Goal: Information Seeking & Learning: Learn about a topic

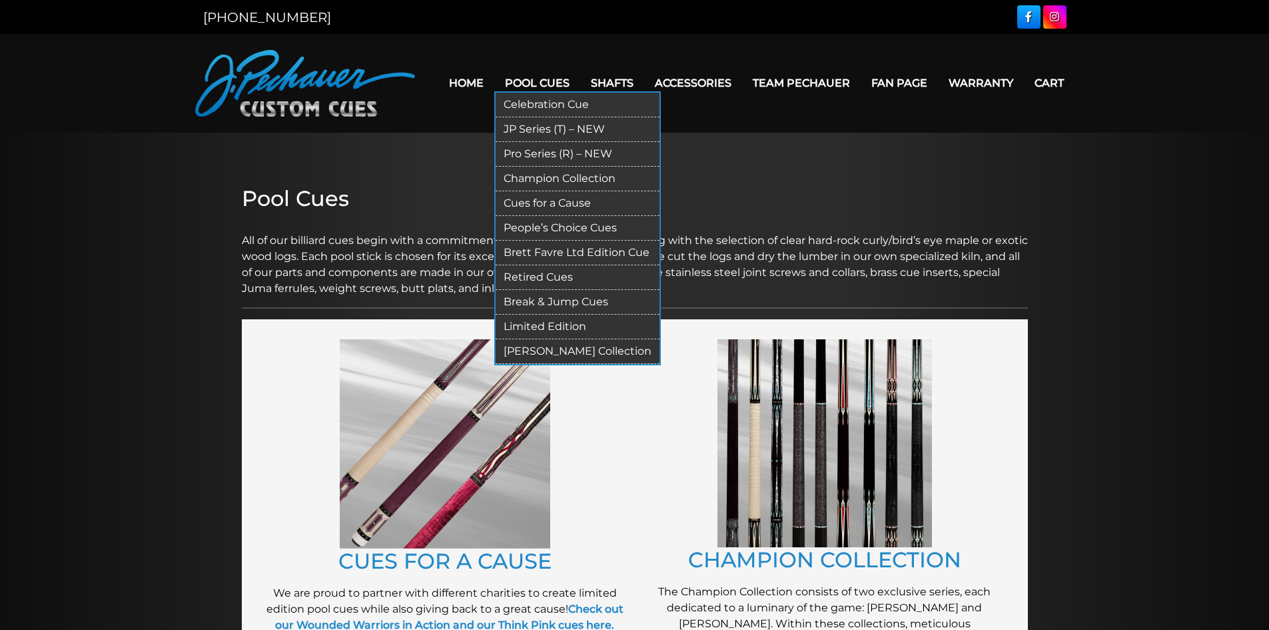
click at [560, 294] on link "Break & Jump Cues" at bounding box center [578, 302] width 164 height 25
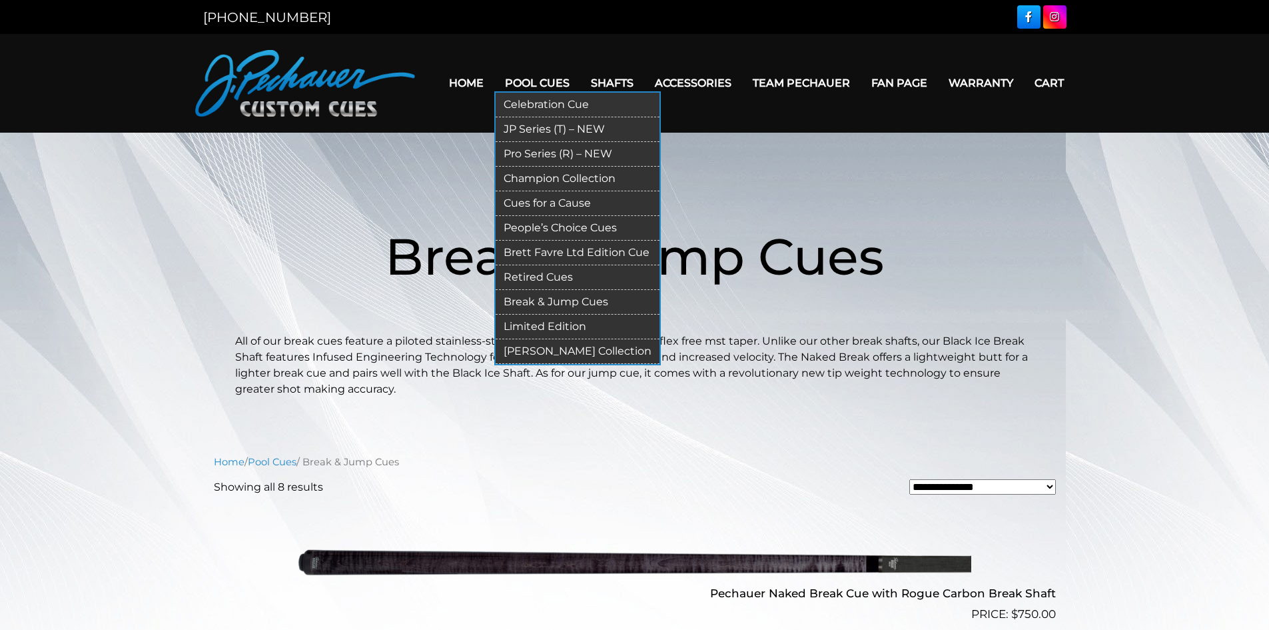
click at [561, 274] on link "Retired Cues" at bounding box center [578, 277] width 164 height 25
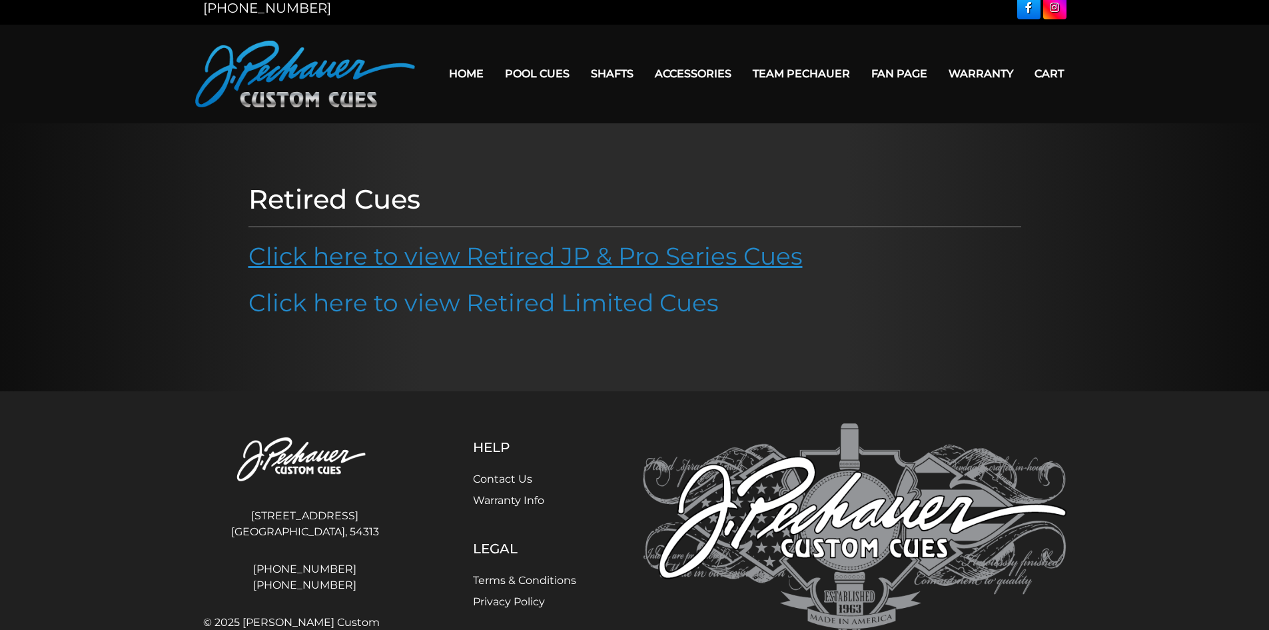
scroll to position [7, 0]
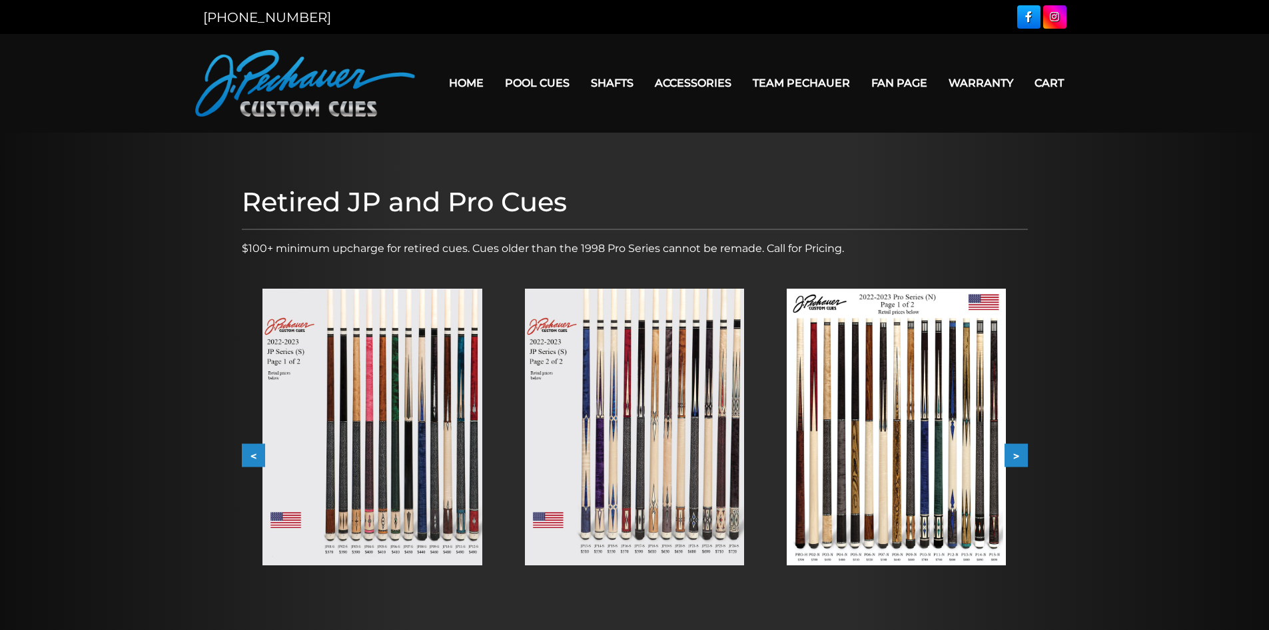
click at [644, 419] on img at bounding box center [634, 426] width 219 height 276
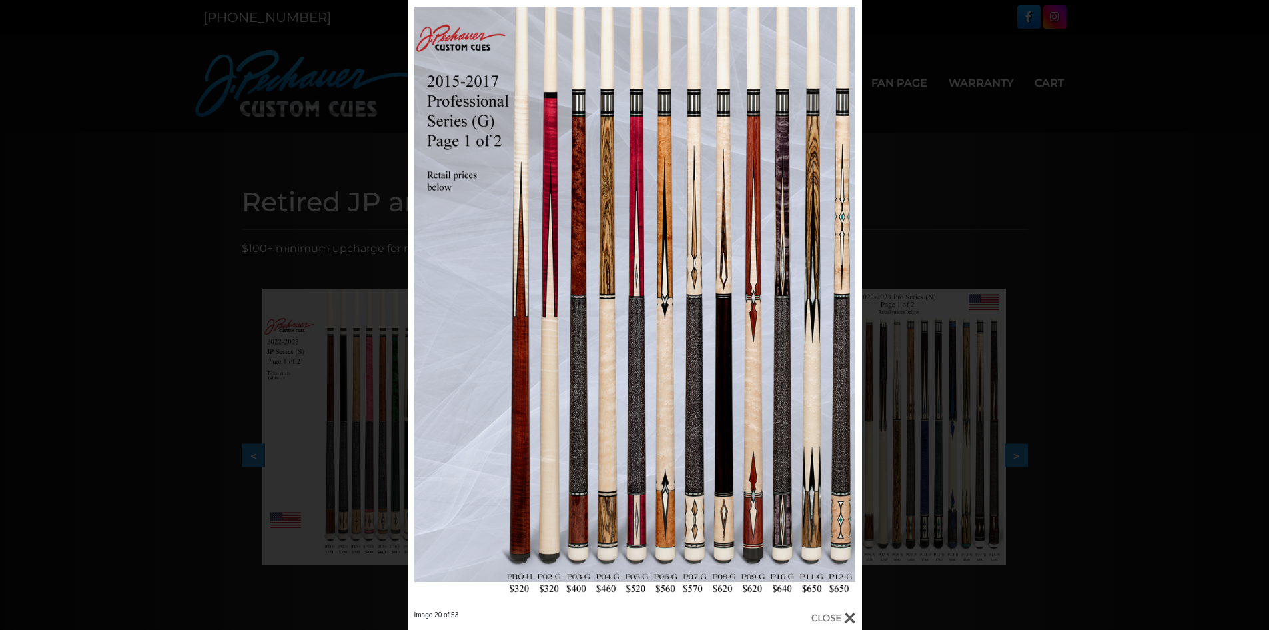
click at [1011, 192] on div "Image 20 of 53" at bounding box center [634, 315] width 1269 height 630
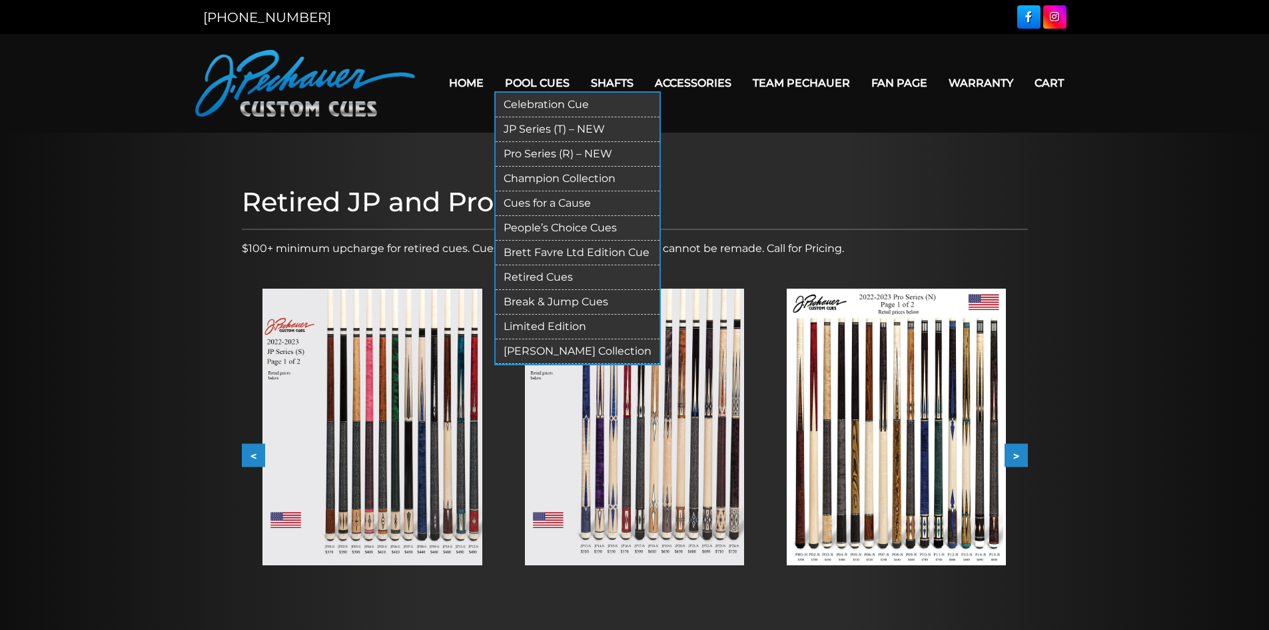
click at [554, 131] on link "JP Series (T) – NEW" at bounding box center [578, 129] width 164 height 25
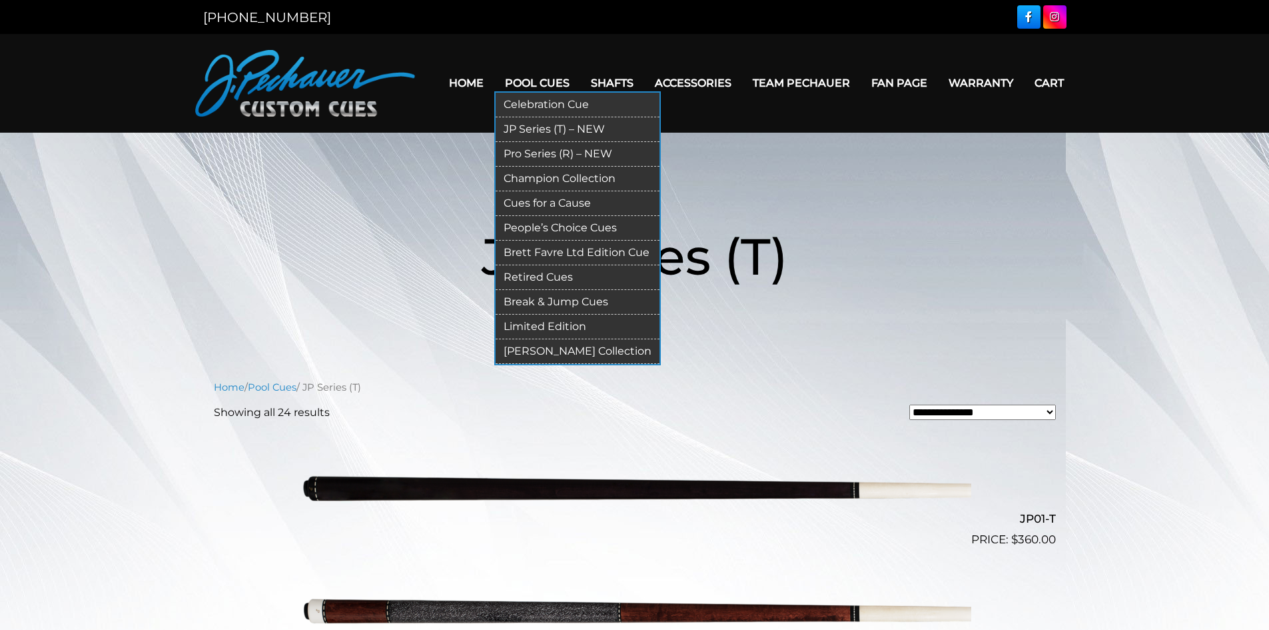
click at [564, 154] on link "Pro Series (R) – NEW" at bounding box center [578, 154] width 164 height 25
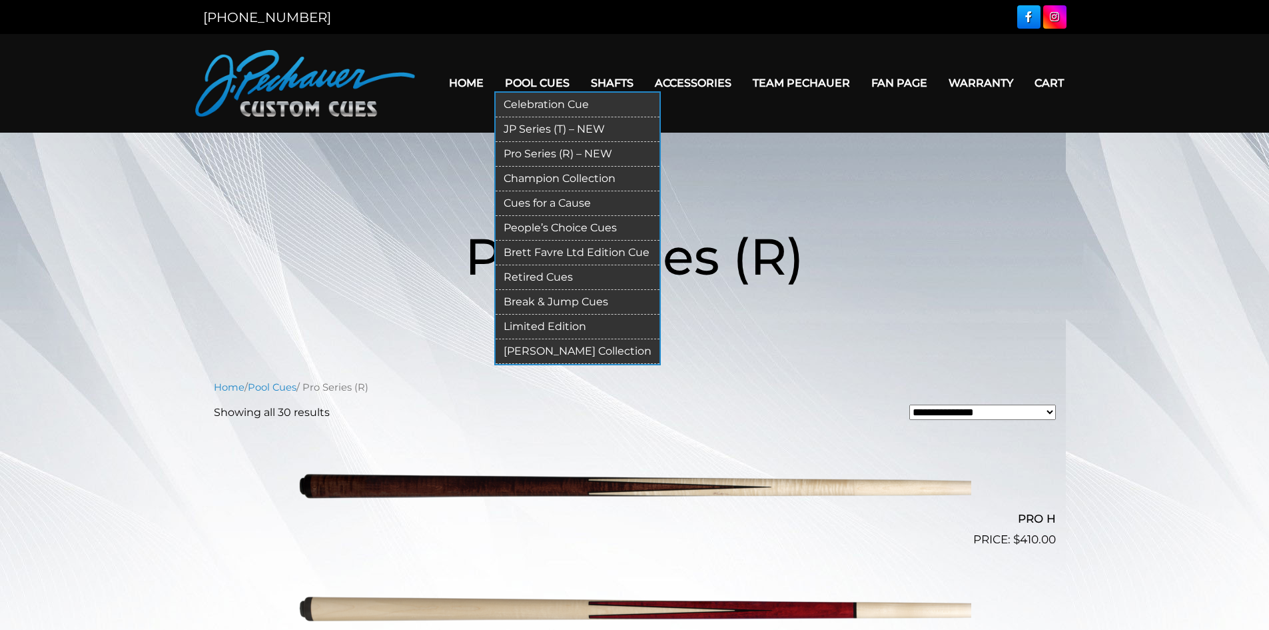
click at [558, 181] on link "Champion Collection" at bounding box center [578, 179] width 164 height 25
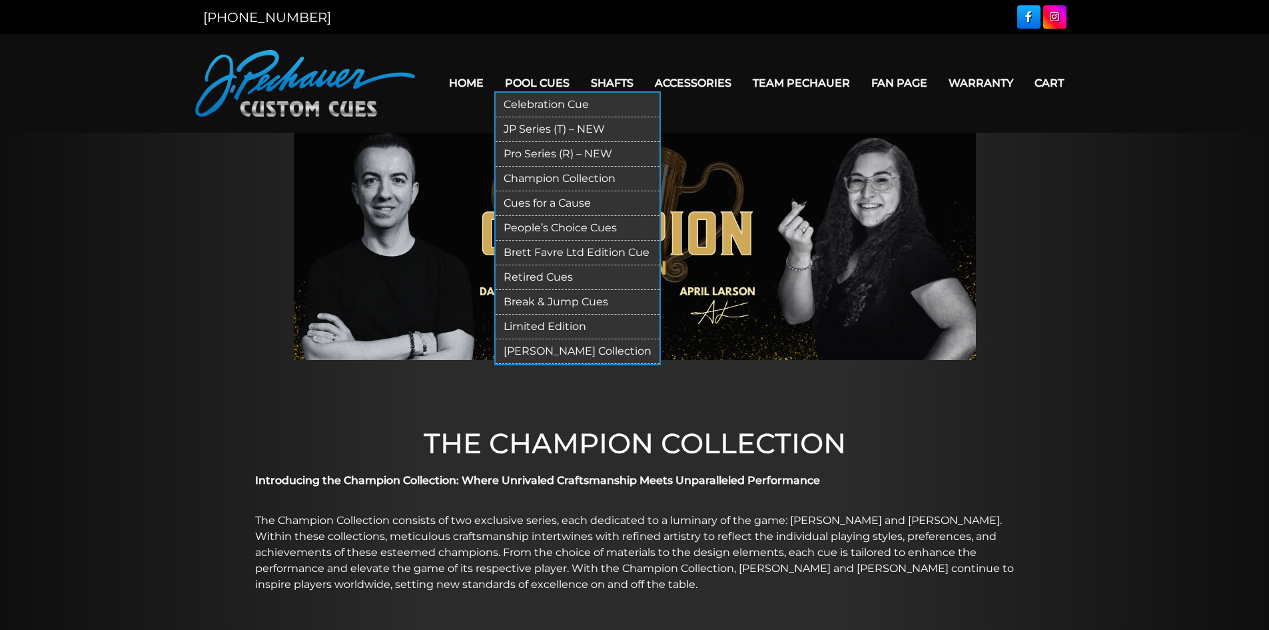
click at [578, 225] on link "People’s Choice Cues" at bounding box center [578, 228] width 164 height 25
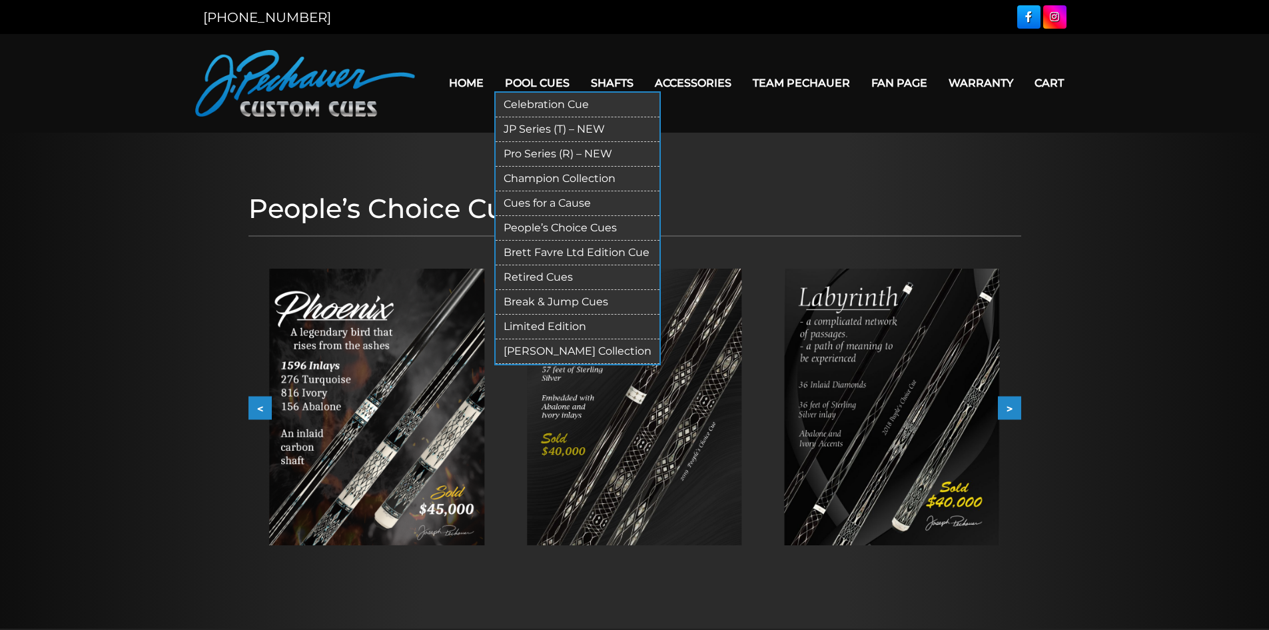
click at [554, 322] on link "Limited Edition" at bounding box center [578, 326] width 164 height 25
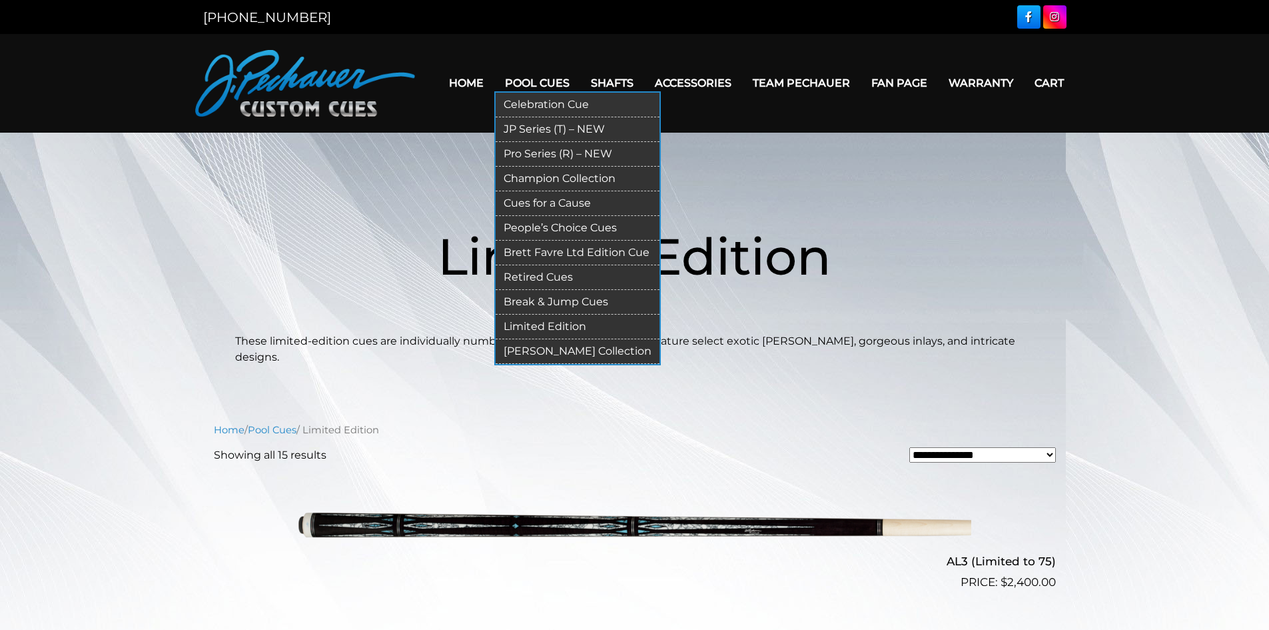
click at [586, 224] on link "People’s Choice Cues" at bounding box center [578, 228] width 164 height 25
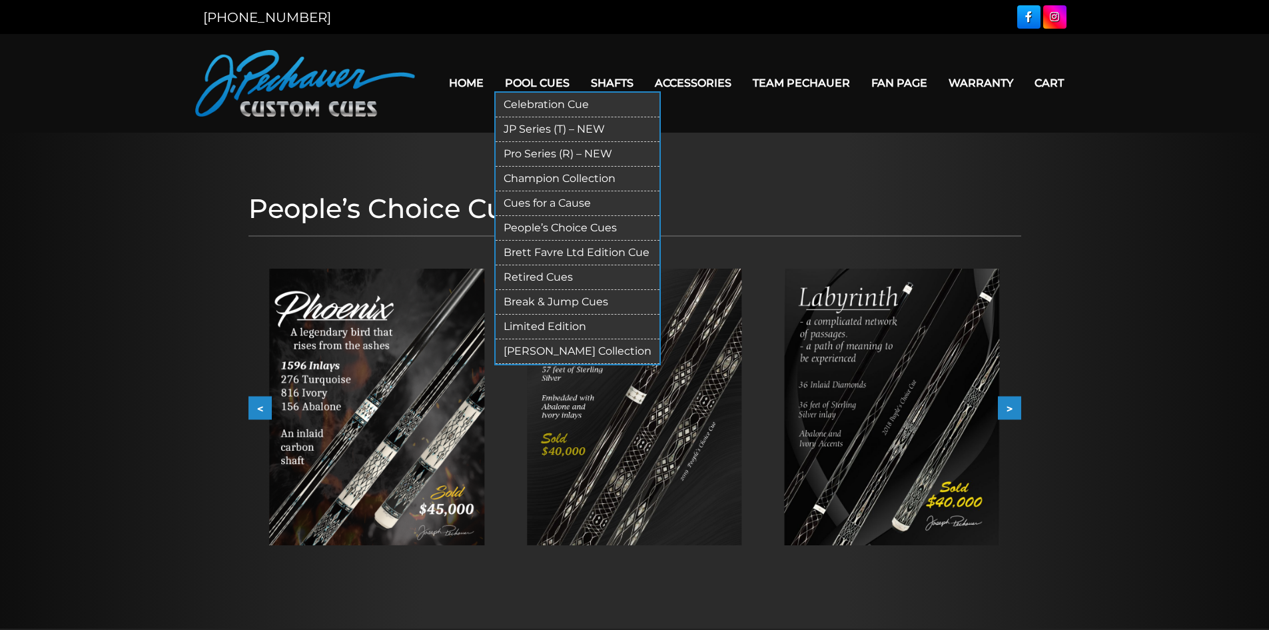
click at [549, 258] on link "Brett Favre Ltd Edition Cue" at bounding box center [578, 252] width 164 height 25
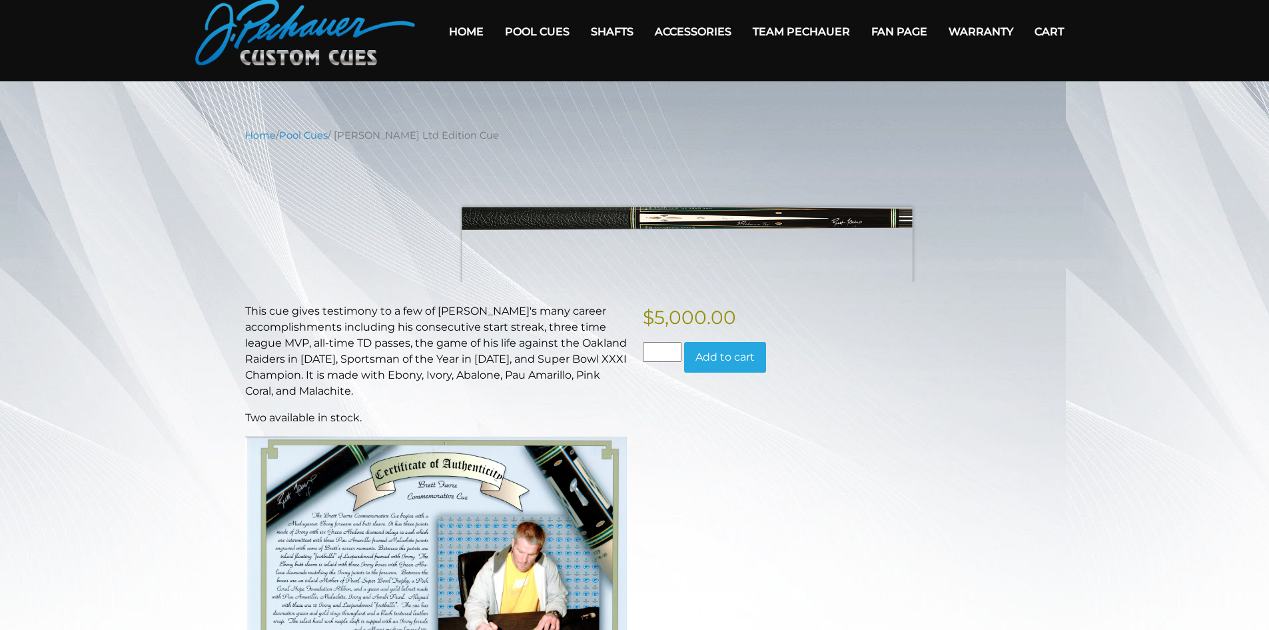
scroll to position [29, 0]
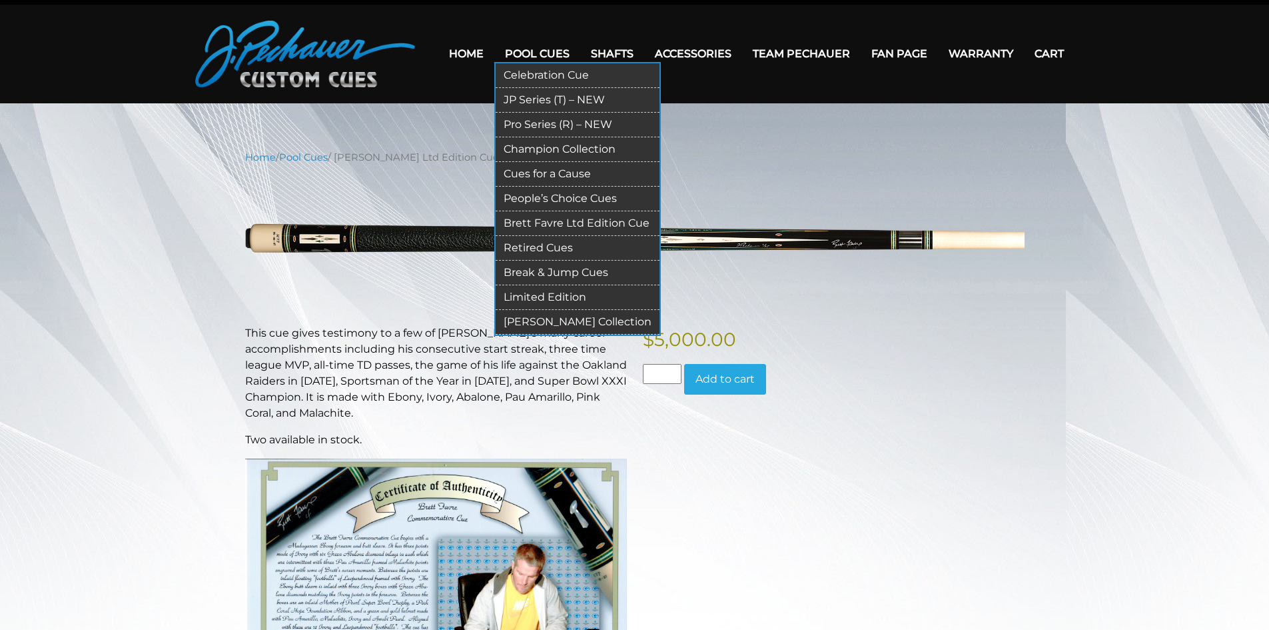
click at [586, 320] on link "[PERSON_NAME] Collection" at bounding box center [578, 322] width 164 height 25
click at [562, 71] on link "Celebration Cue" at bounding box center [578, 75] width 164 height 25
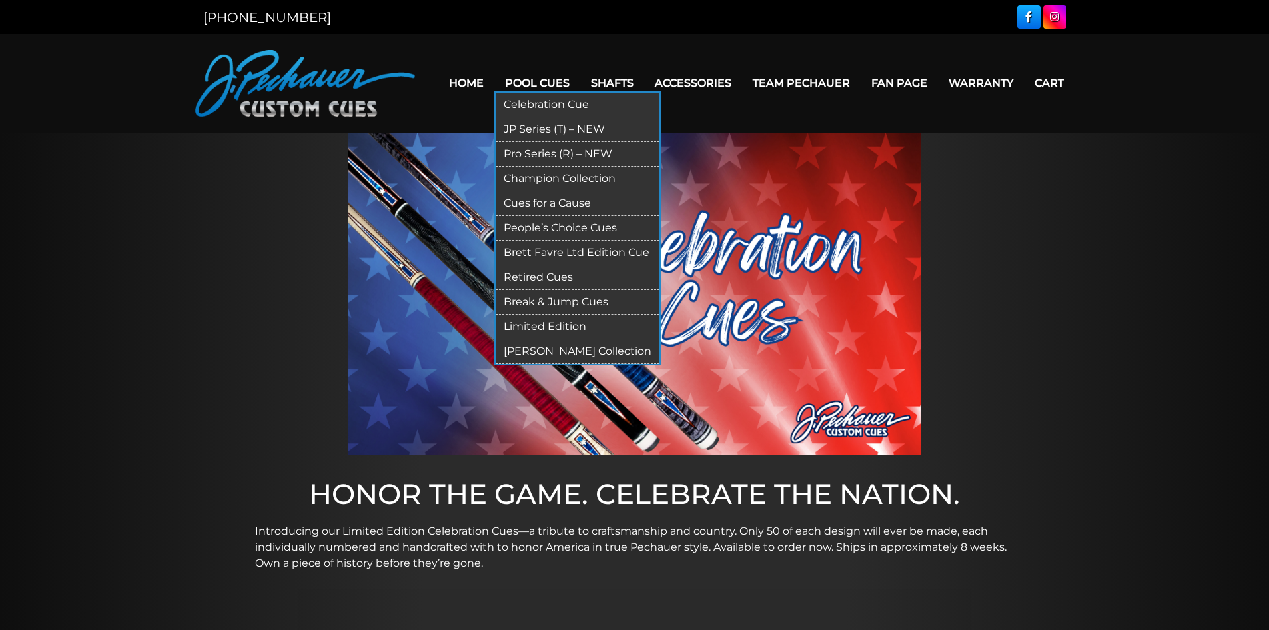
click at [558, 282] on link "Retired Cues" at bounding box center [578, 277] width 164 height 25
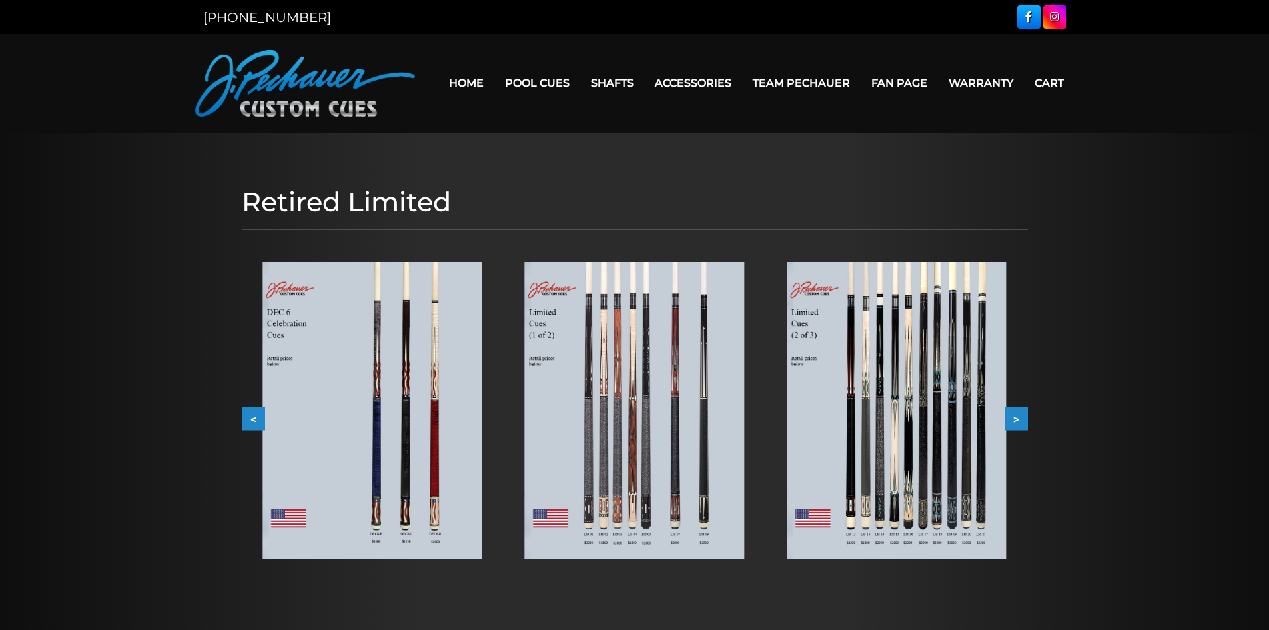
click at [383, 364] on img at bounding box center [371, 410] width 219 height 297
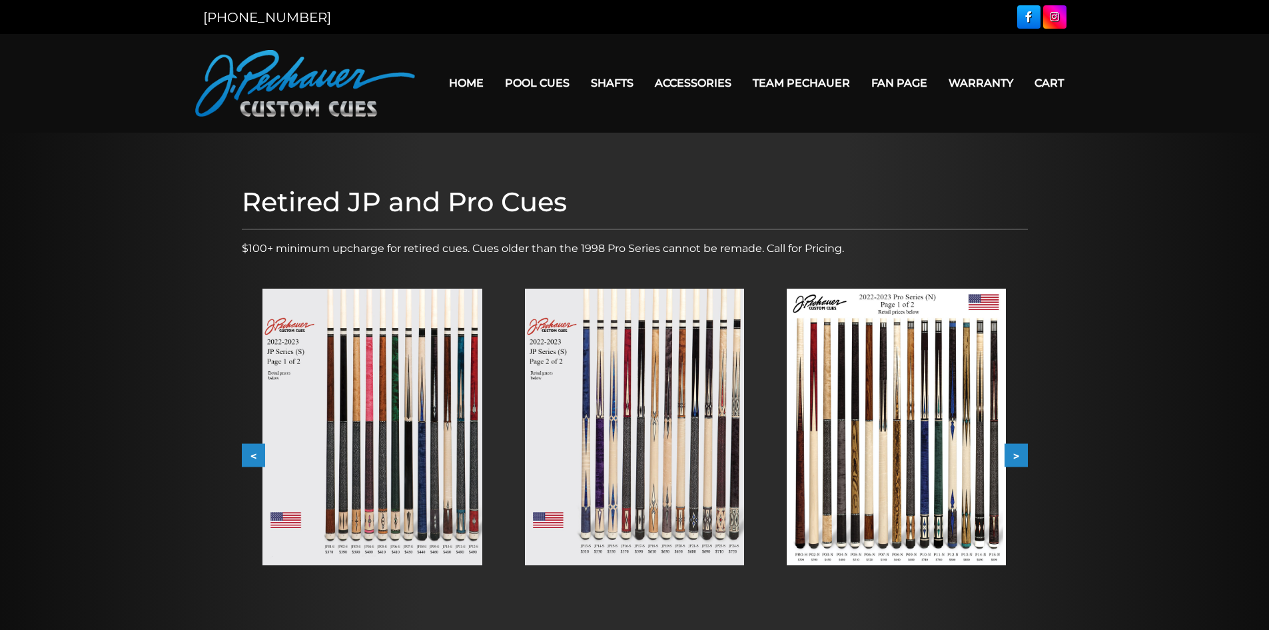
click at [1012, 451] on button ">" at bounding box center [1016, 455] width 23 height 23
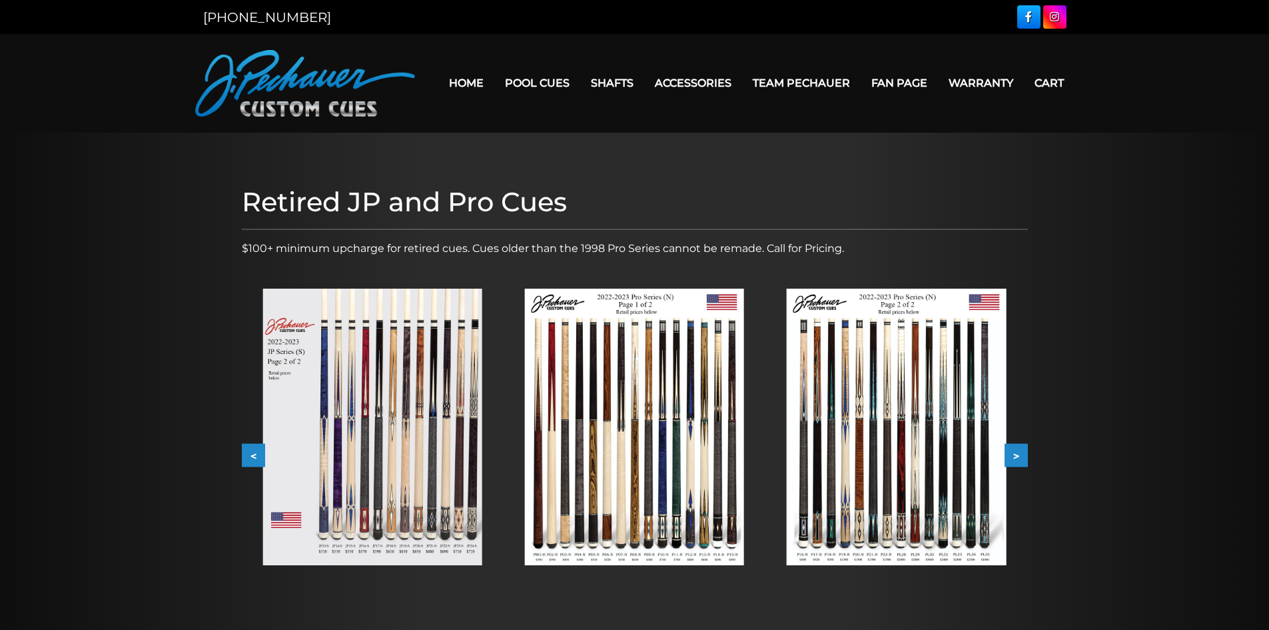
click at [1012, 451] on button ">" at bounding box center [1016, 455] width 23 height 23
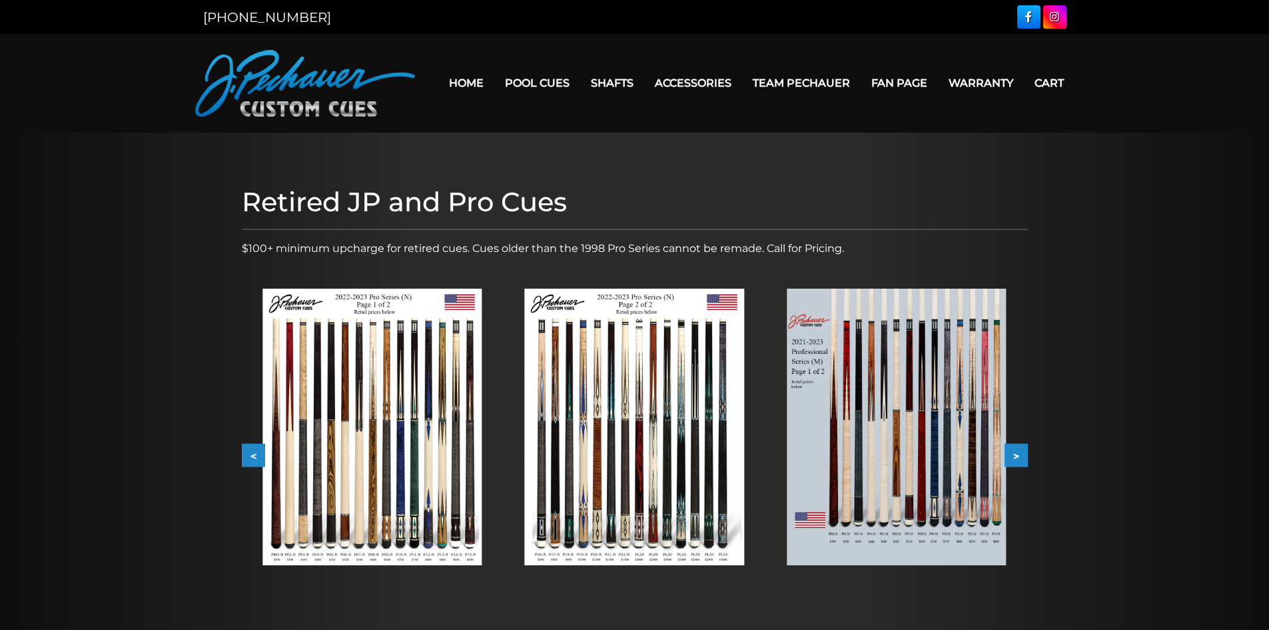
click at [1012, 451] on button ">" at bounding box center [1016, 455] width 23 height 23
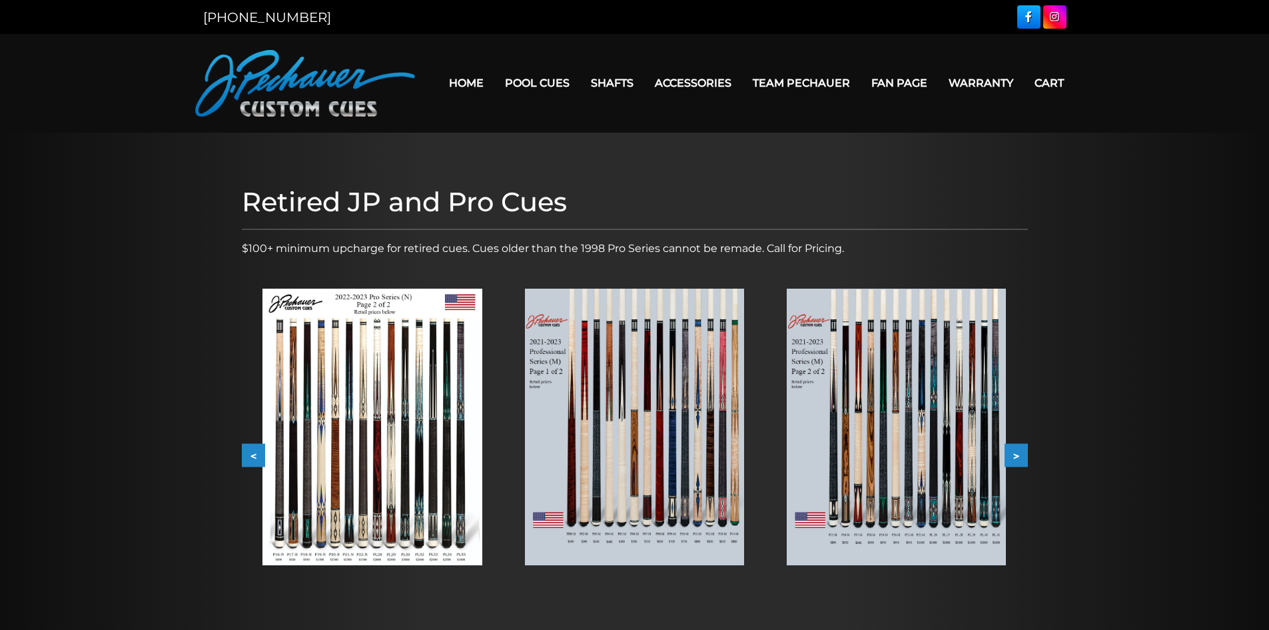
click at [1012, 451] on button ">" at bounding box center [1016, 455] width 23 height 23
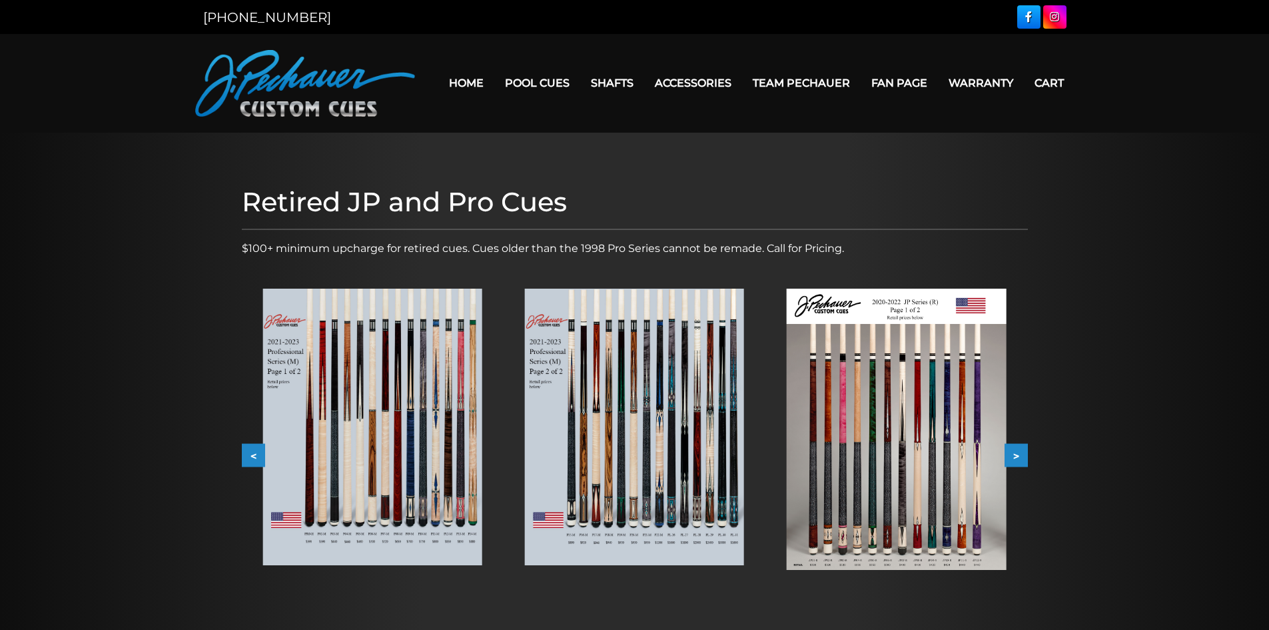
click at [1012, 451] on button ">" at bounding box center [1016, 455] width 23 height 23
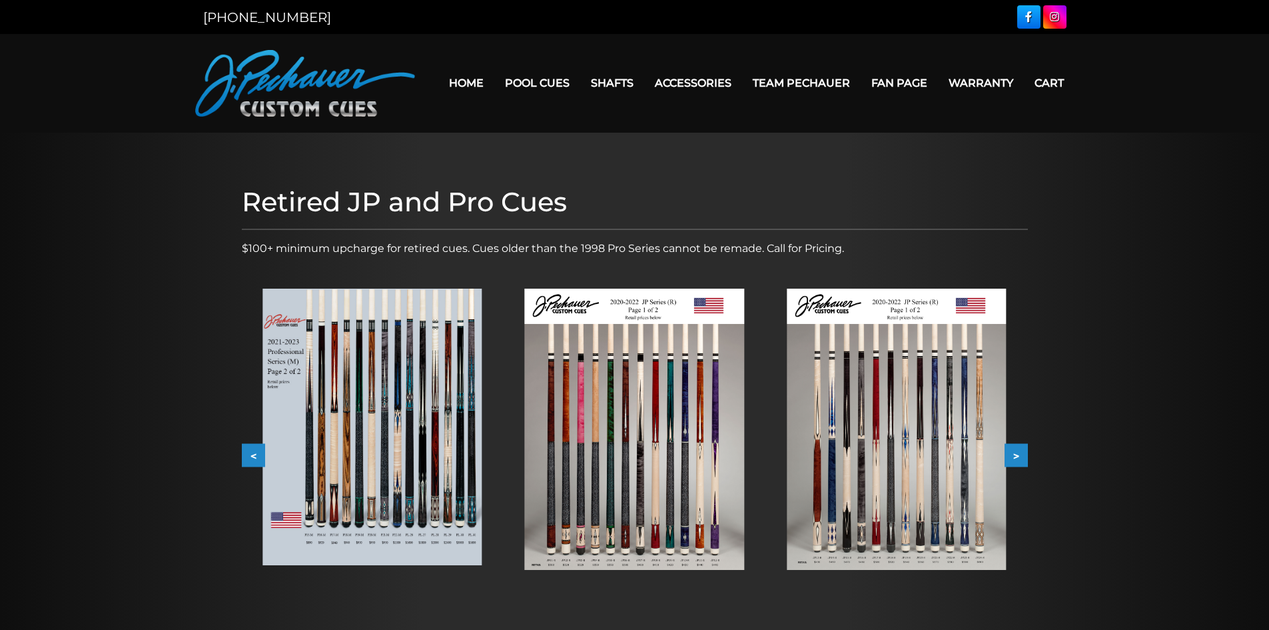
click at [1012, 451] on button ">" at bounding box center [1016, 455] width 23 height 23
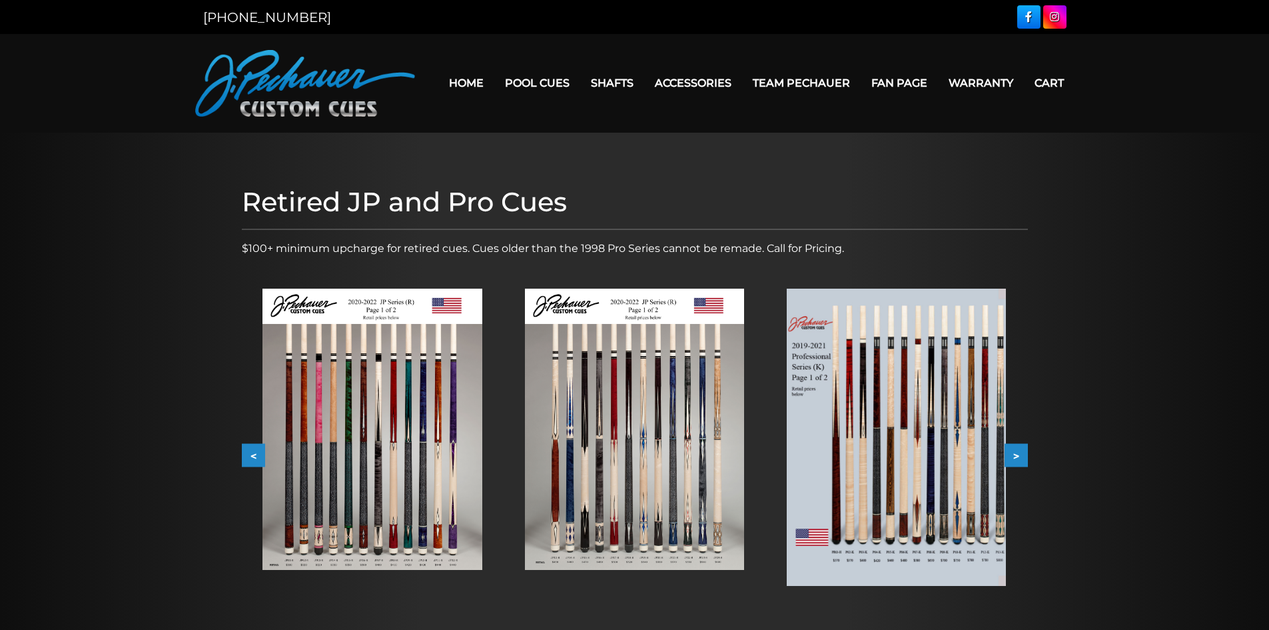
click at [1012, 451] on button ">" at bounding box center [1016, 455] width 23 height 23
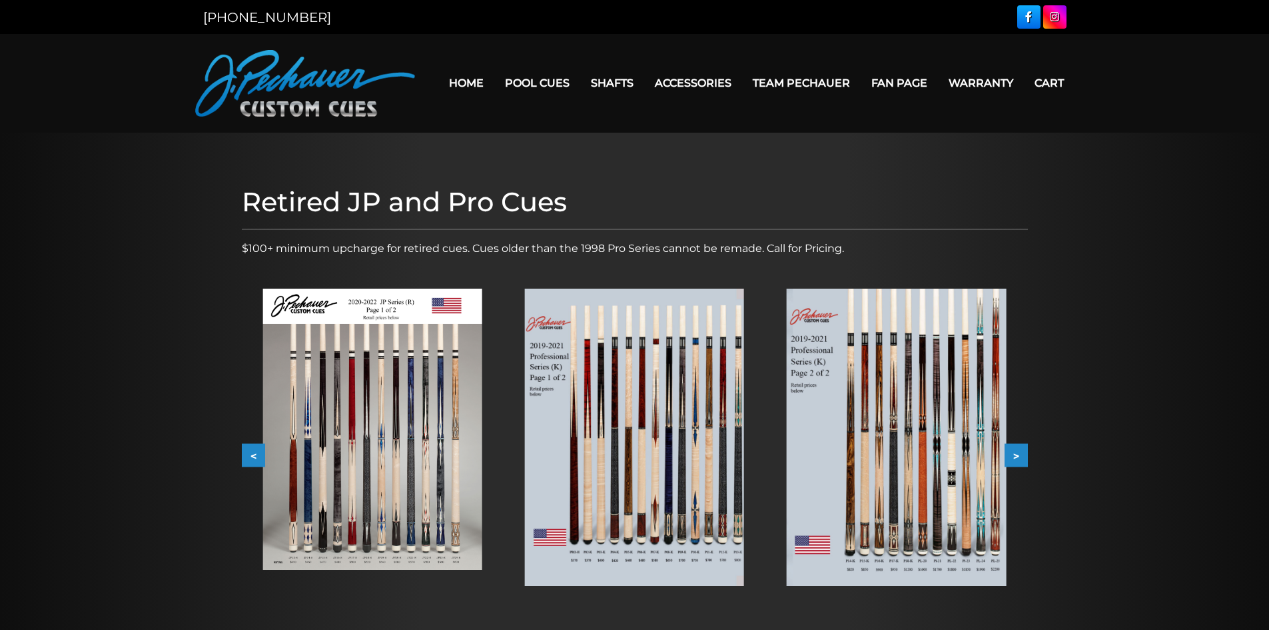
click at [1012, 451] on button ">" at bounding box center [1016, 455] width 23 height 23
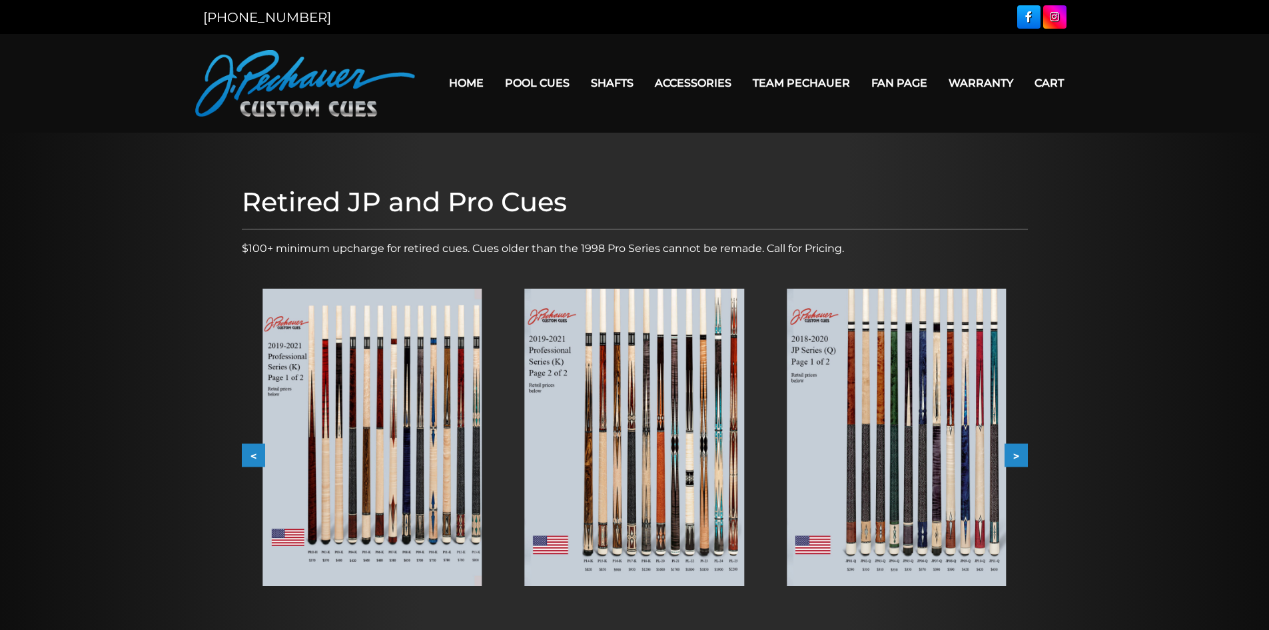
click at [1012, 451] on button ">" at bounding box center [1016, 455] width 23 height 23
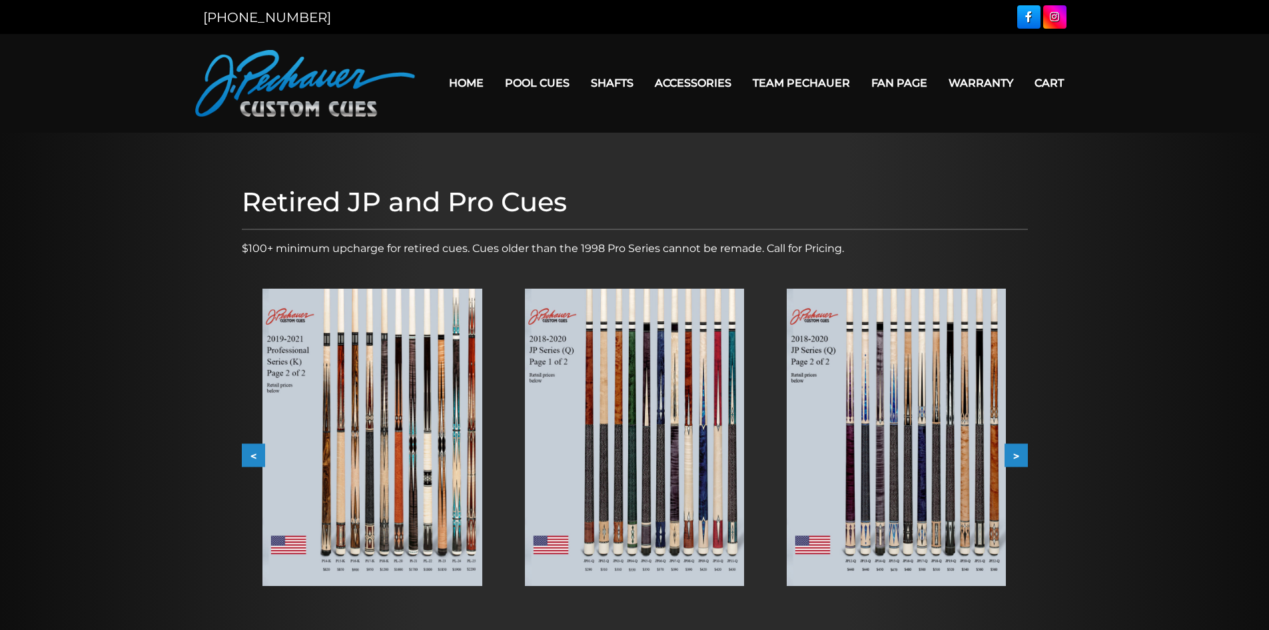
click at [1012, 451] on button ">" at bounding box center [1016, 455] width 23 height 23
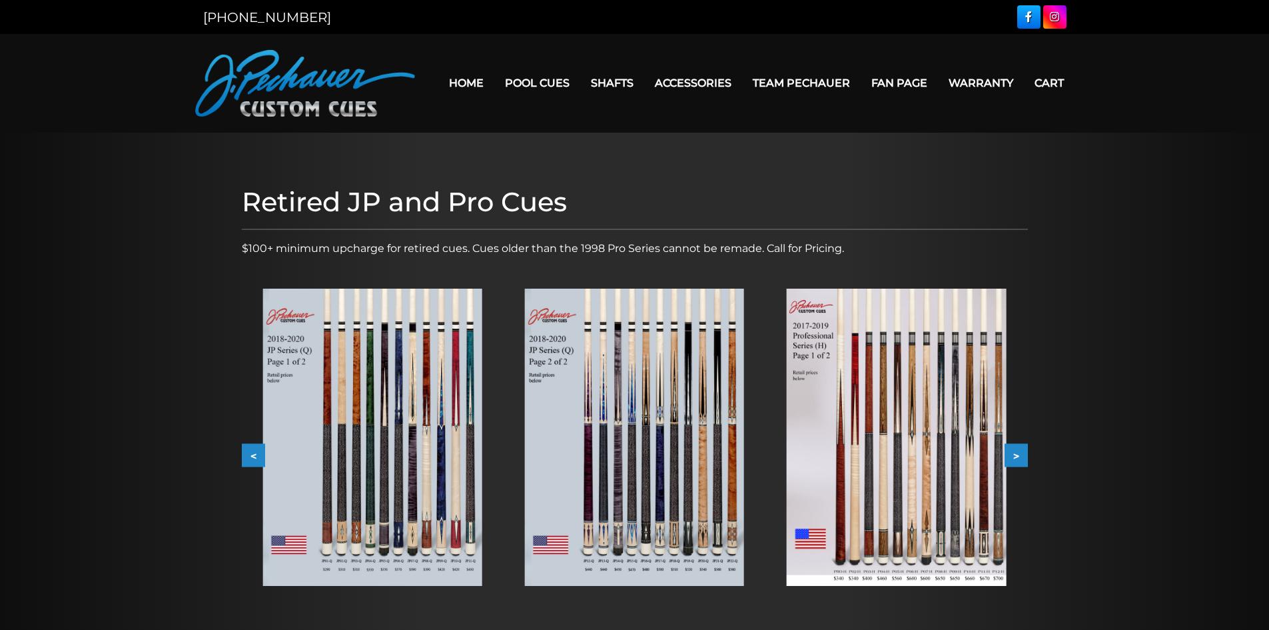
click at [1012, 451] on button ">" at bounding box center [1016, 455] width 23 height 23
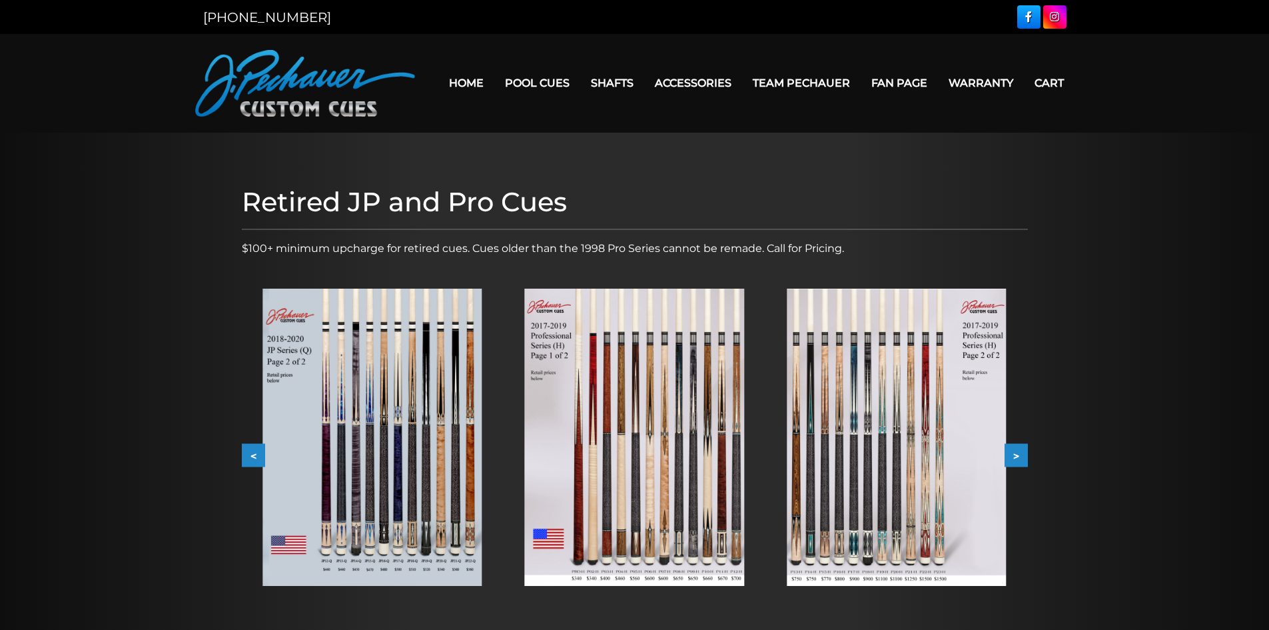
click at [1015, 450] on button ">" at bounding box center [1016, 455] width 23 height 23
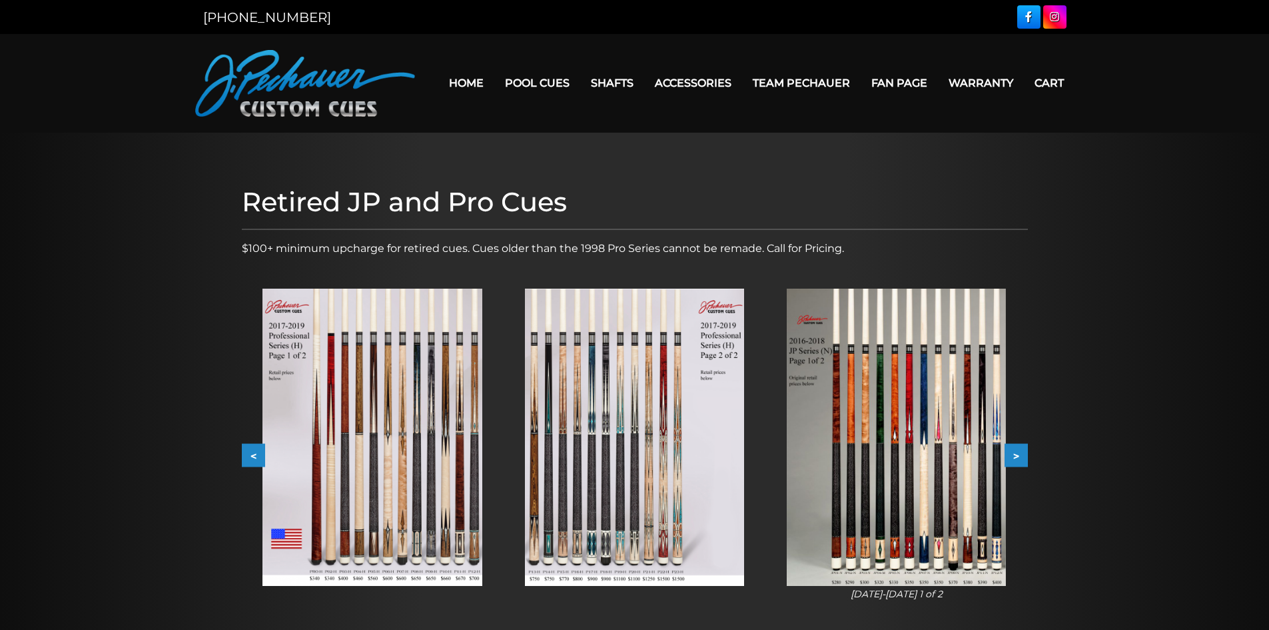
click at [872, 423] on img at bounding box center [896, 436] width 219 height 297
